Goal: Information Seeking & Learning: Learn about a topic

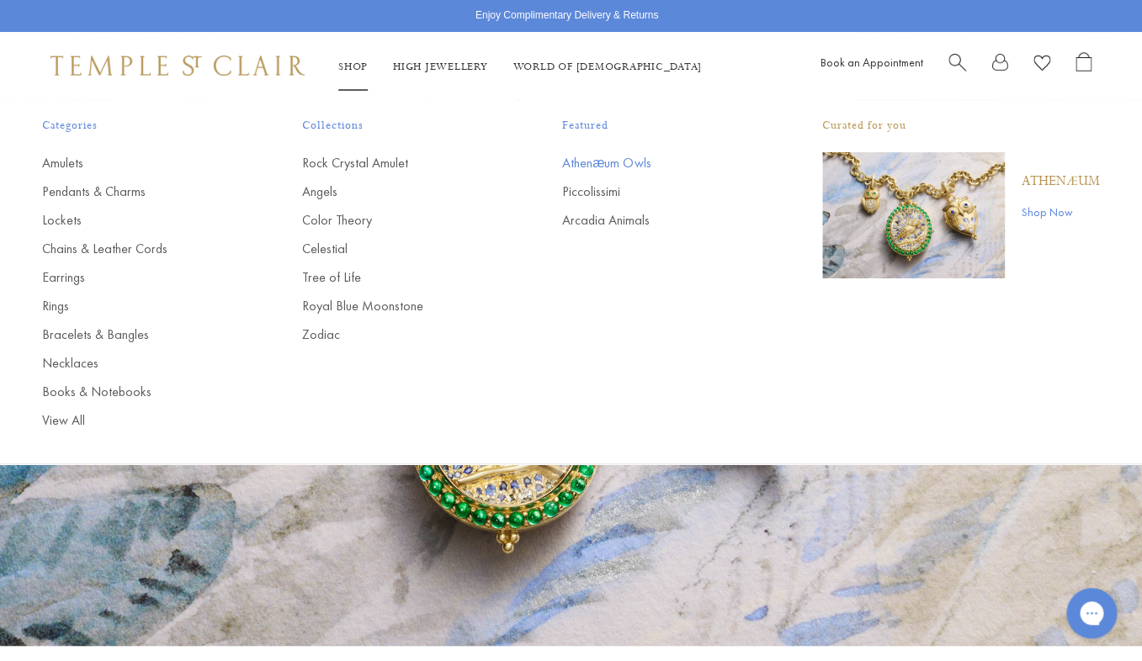
click at [588, 164] on link "Athenæum Owls" at bounding box center [658, 163] width 193 height 19
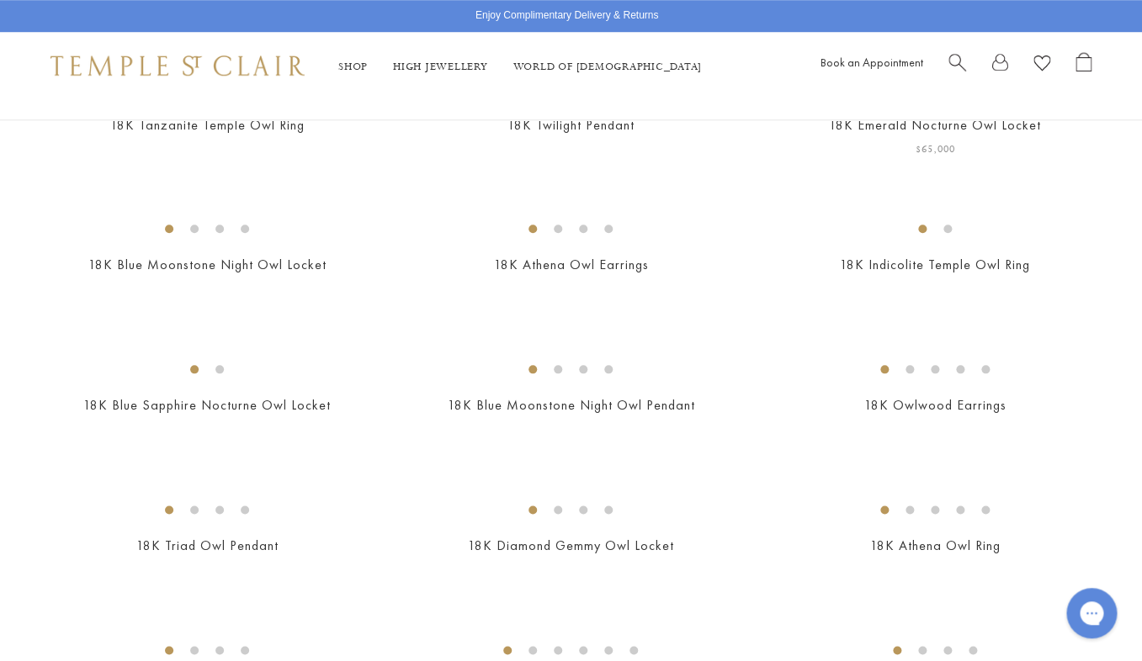
scroll to position [458, 0]
click at [0, 0] on img at bounding box center [0, 0] width 0 height 0
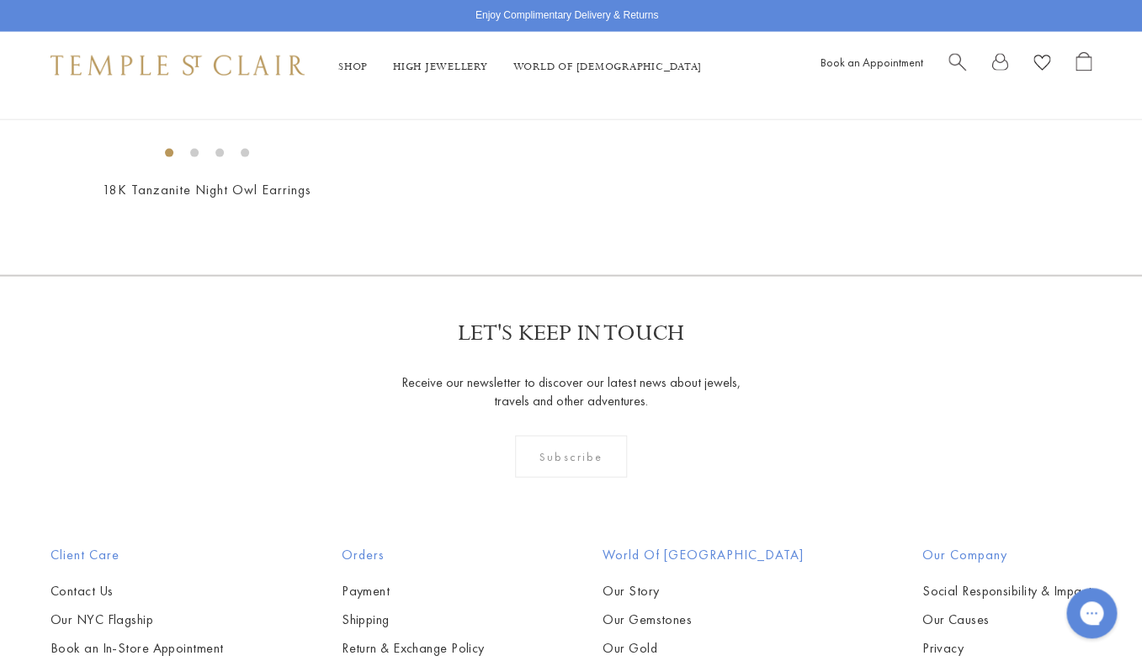
scroll to position [1241, 0]
click at [0, 0] on img at bounding box center [0, 0] width 0 height 0
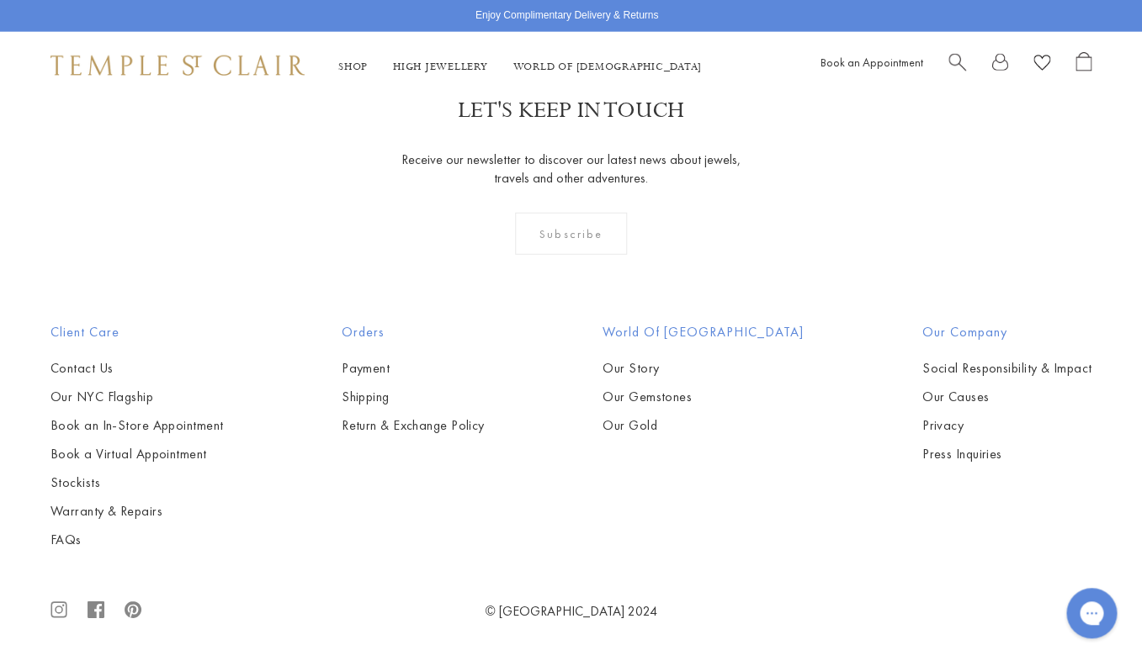
scroll to position [1733, 0]
click at [0, 0] on img at bounding box center [0, 0] width 0 height 0
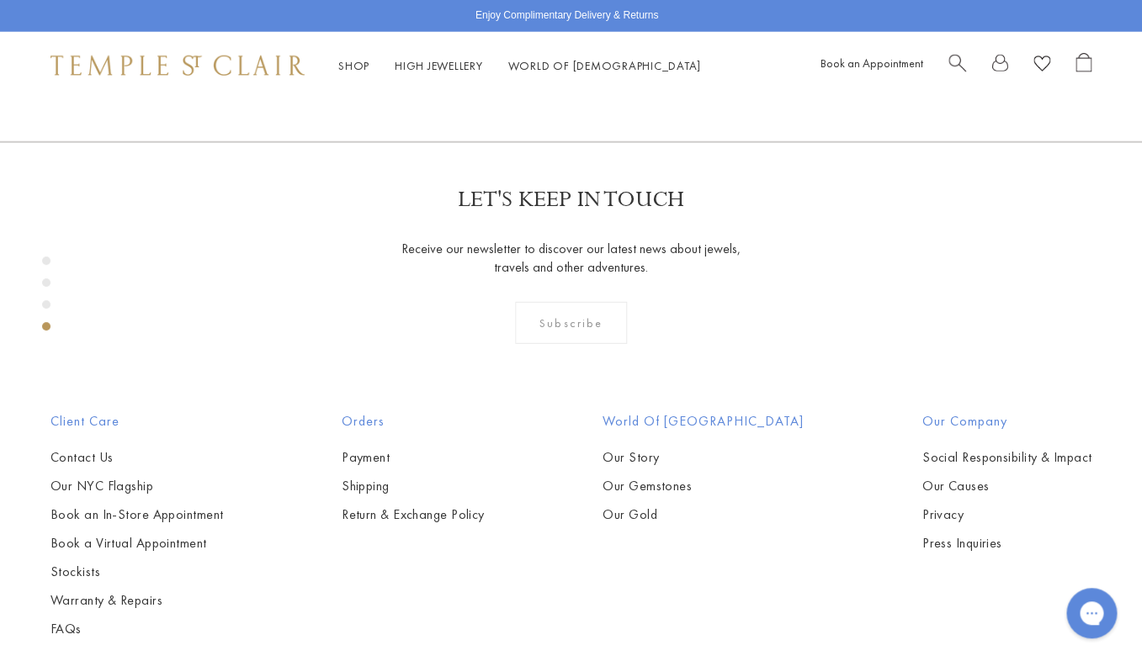
scroll to position [1558, 0]
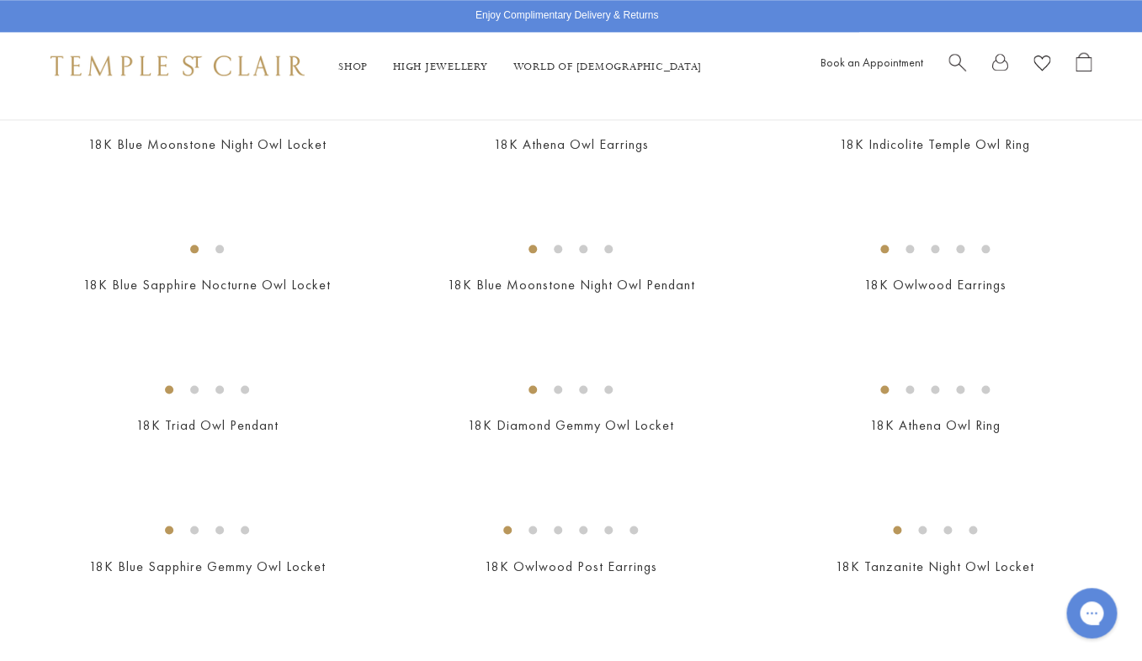
scroll to position [530, 0]
